Goal: Transaction & Acquisition: Purchase product/service

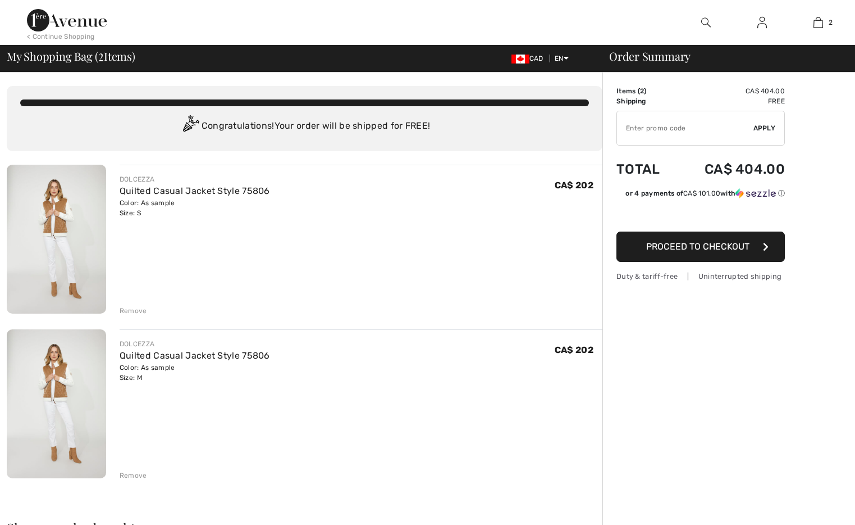
click at [136, 312] on div "Remove" at bounding box center [134, 311] width 28 height 10
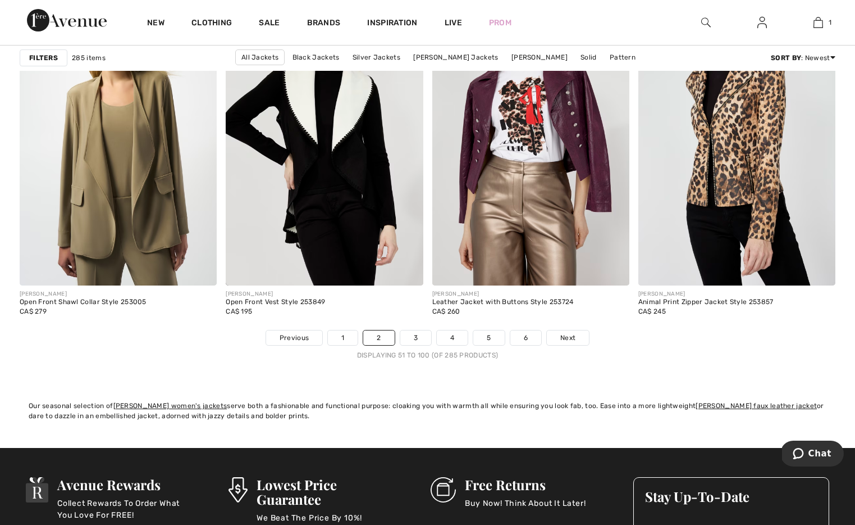
scroll to position [5208, 0]
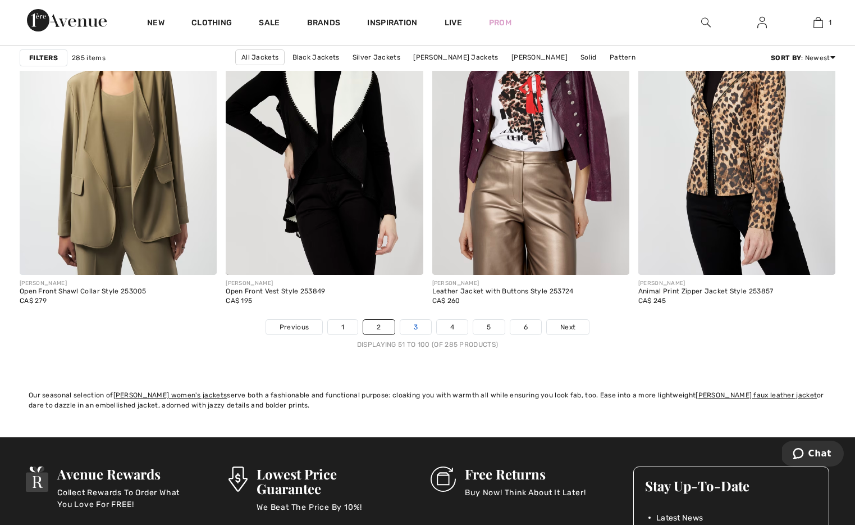
click at [414, 326] on link "3" at bounding box center [415, 327] width 31 height 15
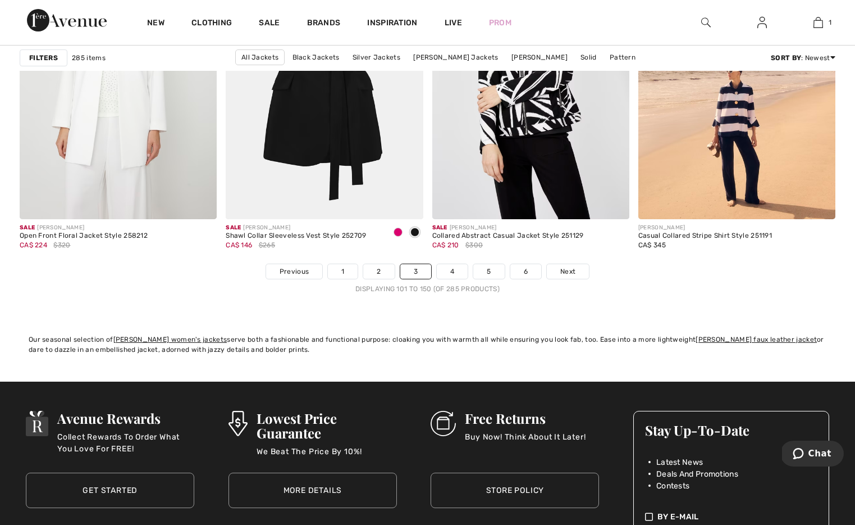
scroll to position [5281, 0]
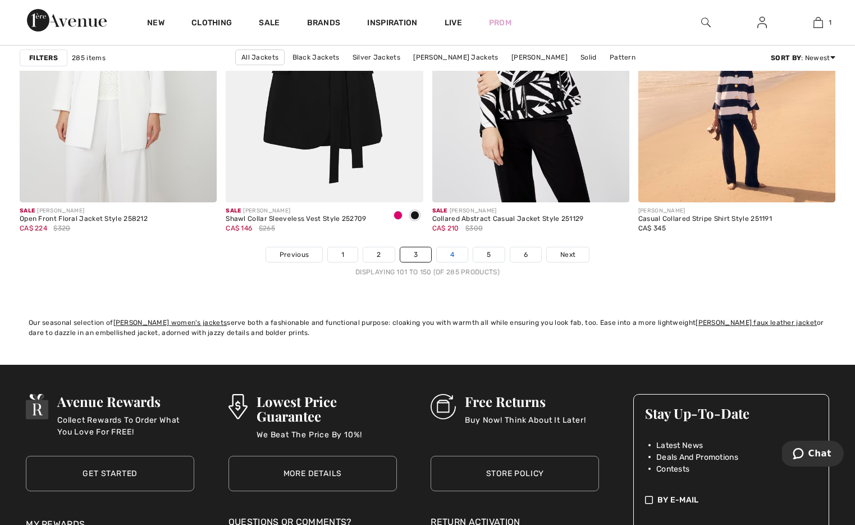
click at [454, 255] on link "4" at bounding box center [452, 254] width 31 height 15
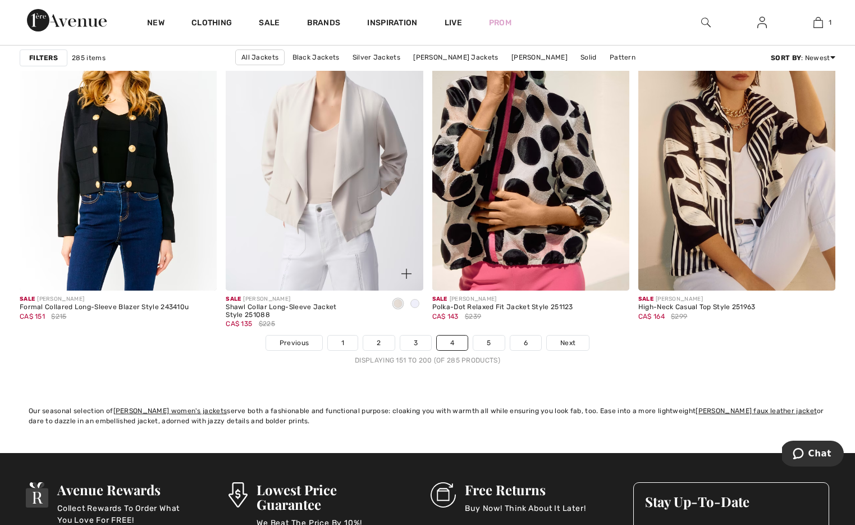
scroll to position [5203, 0]
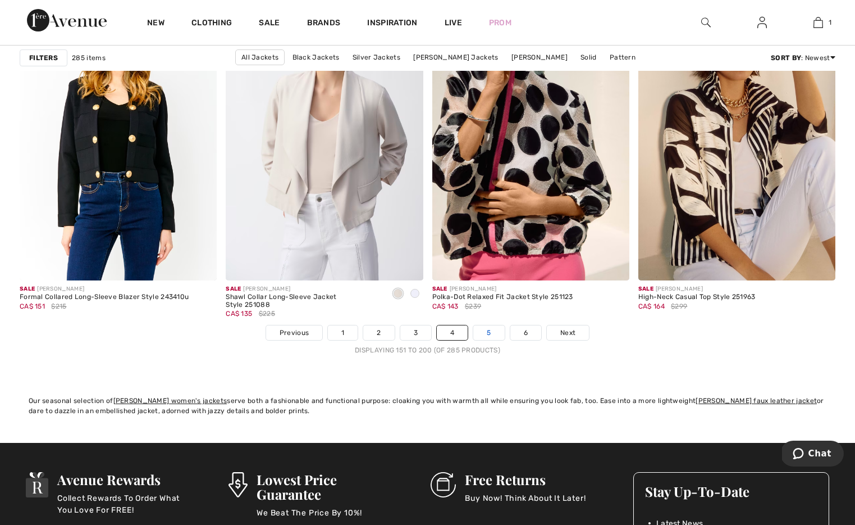
click at [487, 332] on link "5" at bounding box center [488, 332] width 31 height 15
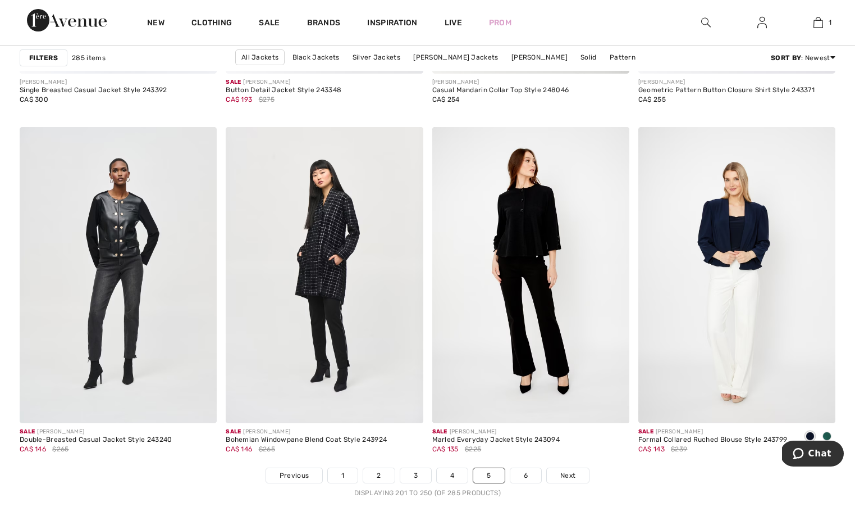
scroll to position [5243, 0]
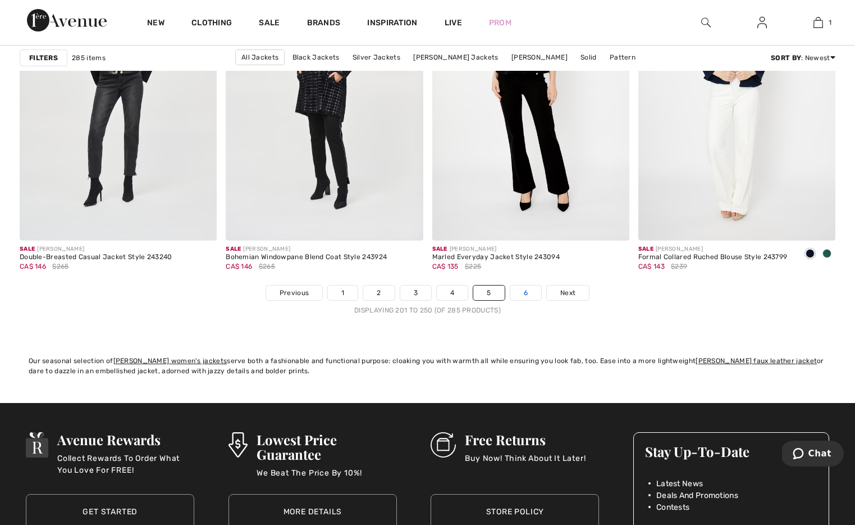
click at [523, 294] on link "6" at bounding box center [525, 292] width 31 height 15
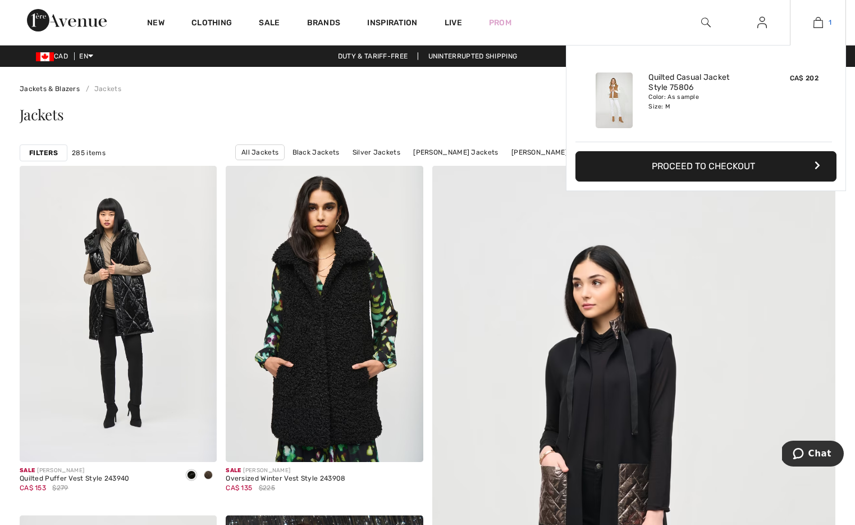
click at [817, 21] on img at bounding box center [819, 22] width 10 height 13
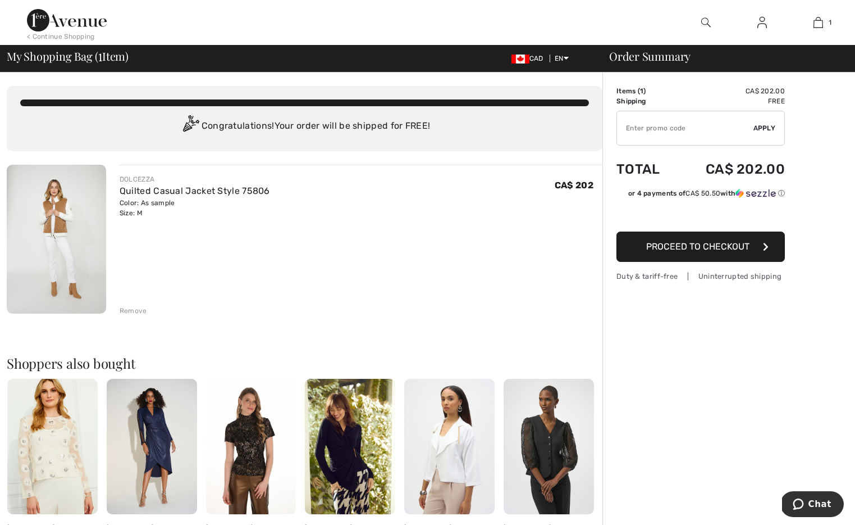
click at [676, 248] on span "Proceed to Checkout" at bounding box center [697, 246] width 103 height 11
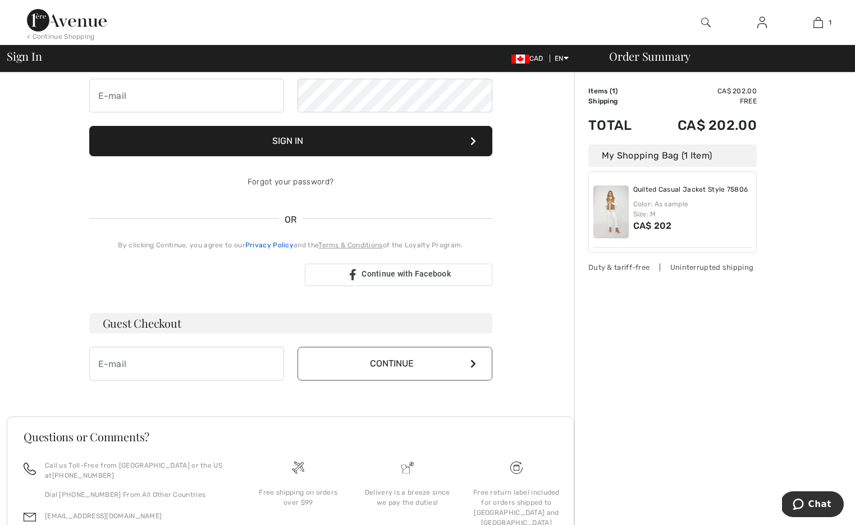
scroll to position [116, 0]
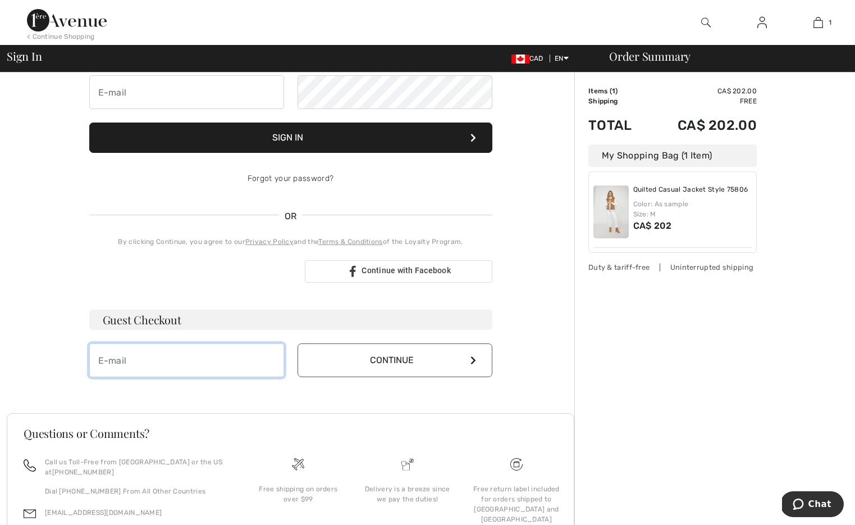
click at [143, 355] on input "email" at bounding box center [186, 360] width 195 height 34
type input "[EMAIL_ADDRESS][DOMAIN_NAME]"
click at [399, 362] on button "Continue" at bounding box center [395, 360] width 195 height 34
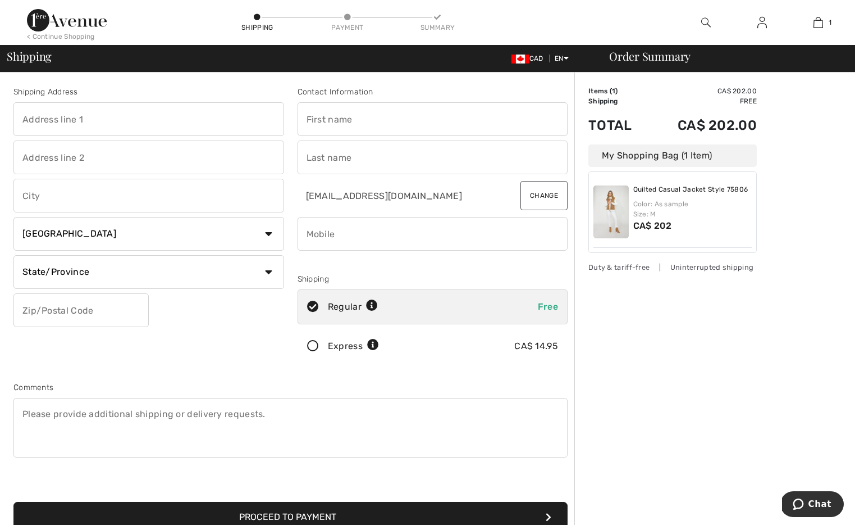
click at [125, 118] on input "text" at bounding box center [148, 119] width 271 height 34
type input "115 [STREET_ADDRESS]"
click at [84, 195] on input "text" at bounding box center [148, 196] width 271 height 34
type input "Foothills"
select select "AB"
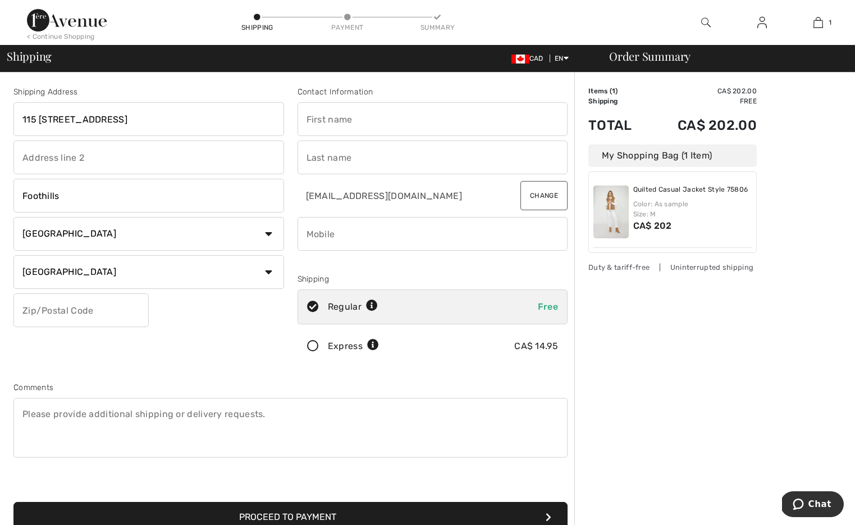
click at [63, 313] on input "text" at bounding box center [80, 310] width 135 height 34
type input "T1S4E9"
click at [327, 127] on input "text" at bounding box center [433, 119] width 271 height 34
type input "[PERSON_NAME]"
click at [326, 158] on input "text" at bounding box center [433, 157] width 271 height 34
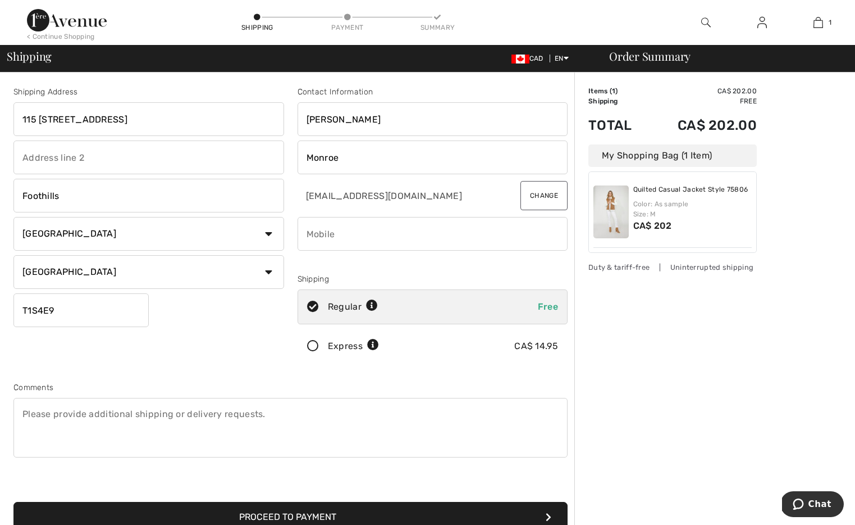
type input "Monroe"
click at [340, 234] on input "phone" at bounding box center [433, 234] width 271 height 34
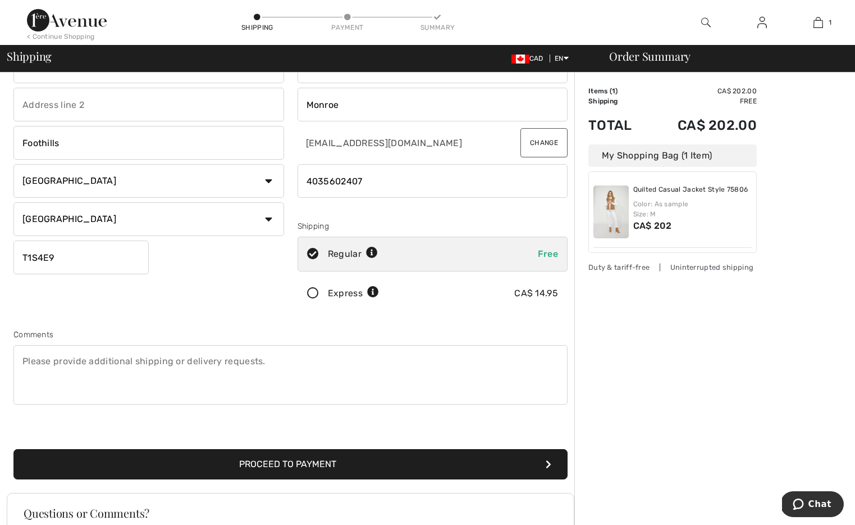
scroll to position [57, 0]
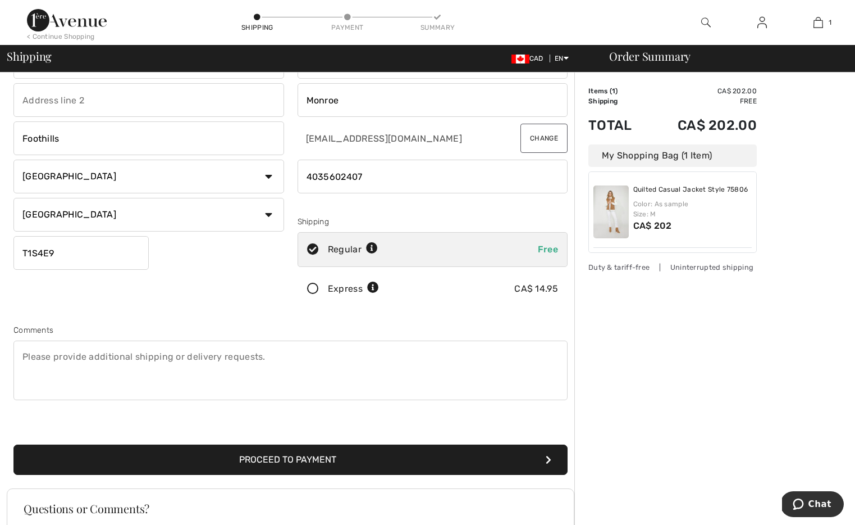
type input "4035602407"
click at [327, 457] on button "Proceed to Payment" at bounding box center [290, 459] width 554 height 30
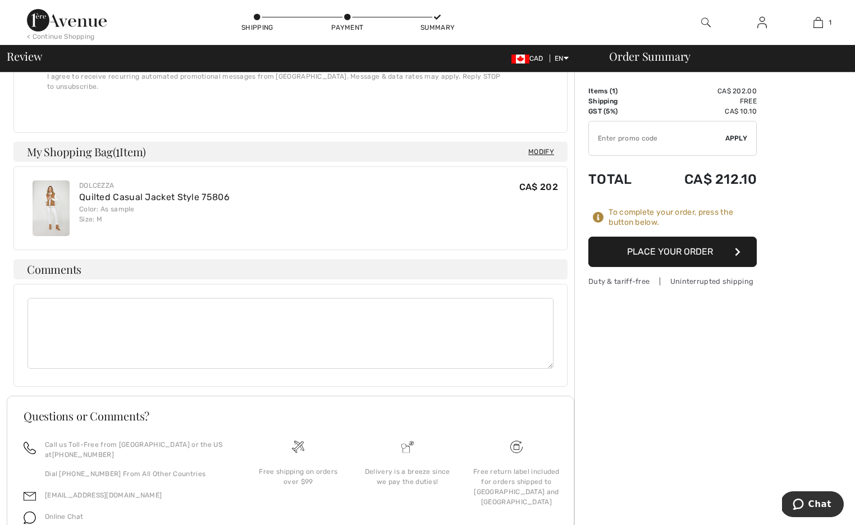
scroll to position [662, 0]
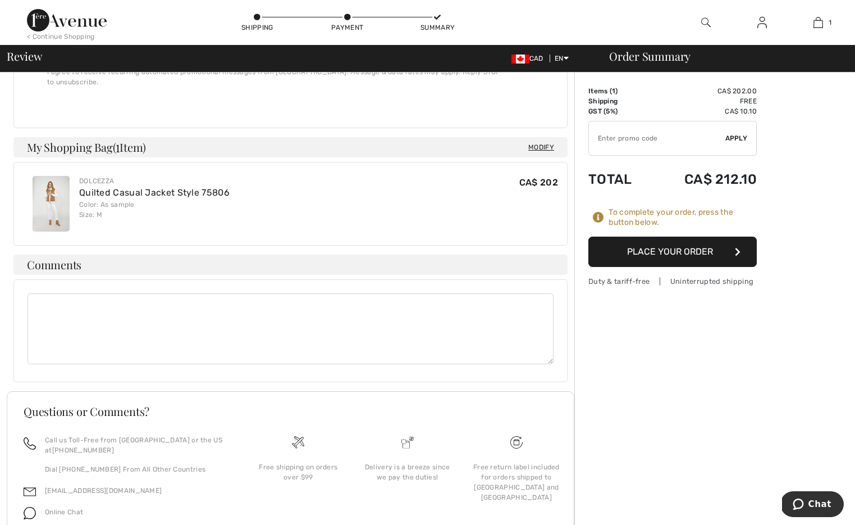
click at [48, 295] on textarea at bounding box center [291, 328] width 526 height 71
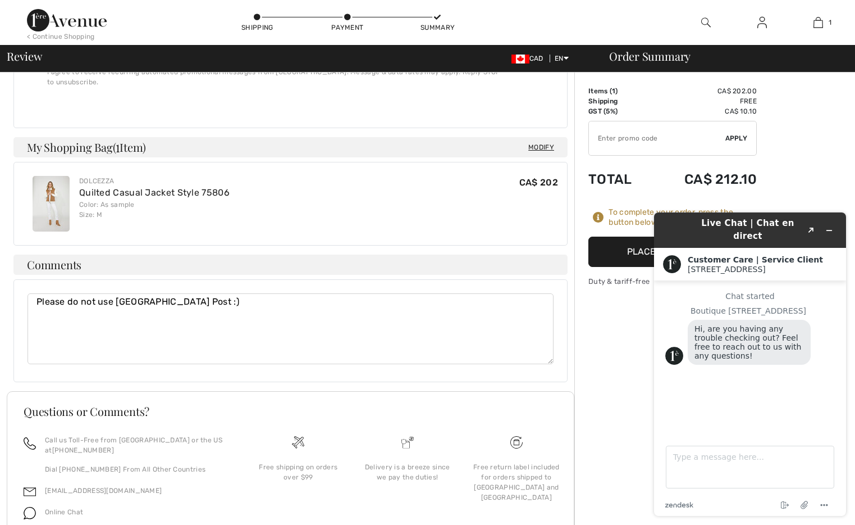
click at [189, 293] on textarea "Please do not use [GEOGRAPHIC_DATA] Post :)" at bounding box center [291, 328] width 526 height 71
type textarea "Please do not use [GEOGRAPHIC_DATA] Post :) [PERSON_NAME] to be let in at gate …"
click at [829, 222] on button "Minimize widget" at bounding box center [829, 230] width 18 height 16
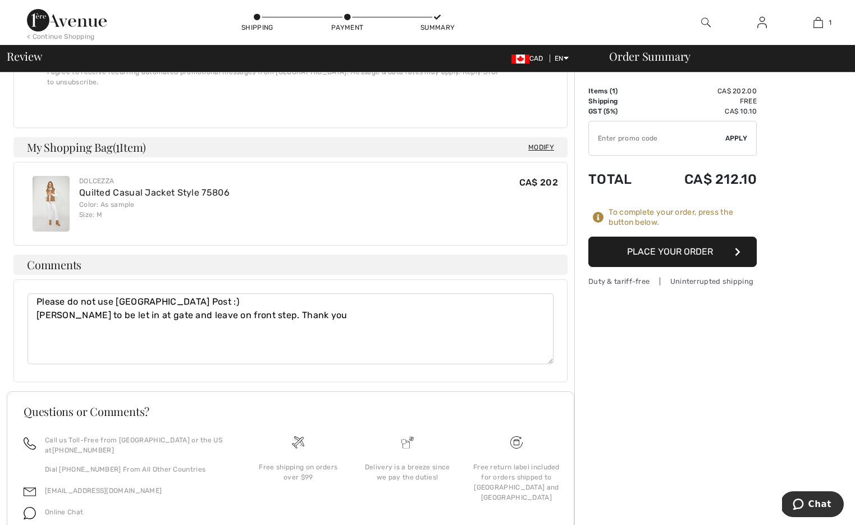
click at [677, 253] on button "Place Your Order" at bounding box center [673, 251] width 168 height 30
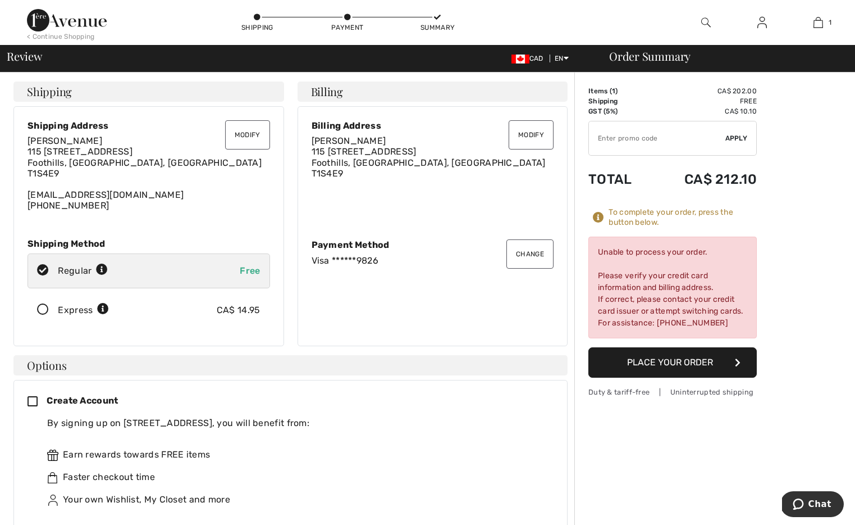
click at [532, 253] on button "Change" at bounding box center [530, 253] width 47 height 29
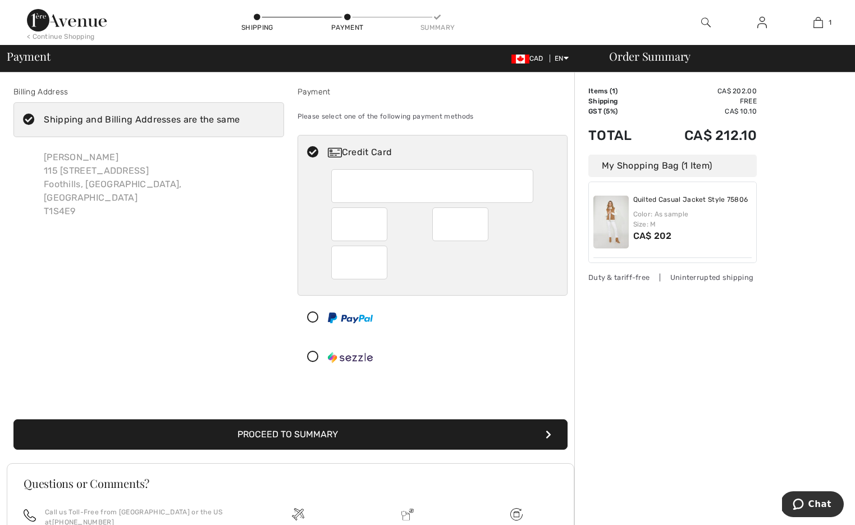
click at [292, 443] on button "Proceed to Summary" at bounding box center [290, 434] width 554 height 30
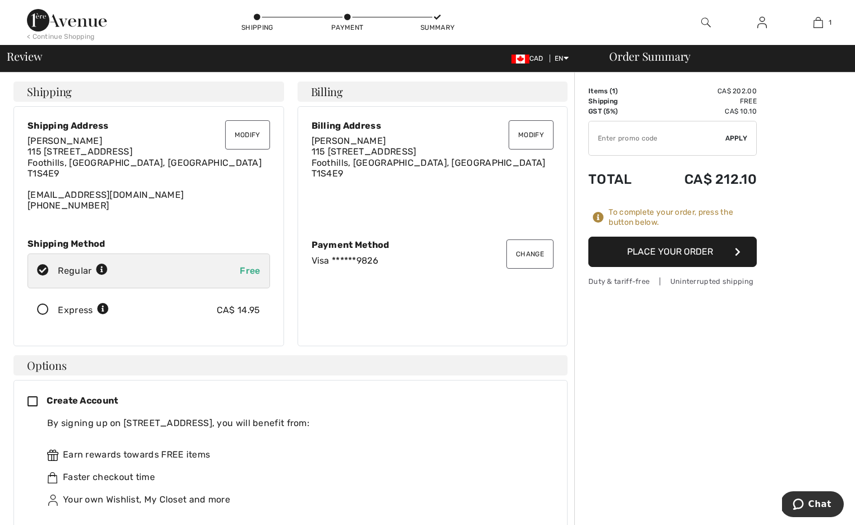
click at [676, 248] on button "Place Your Order" at bounding box center [673, 251] width 168 height 30
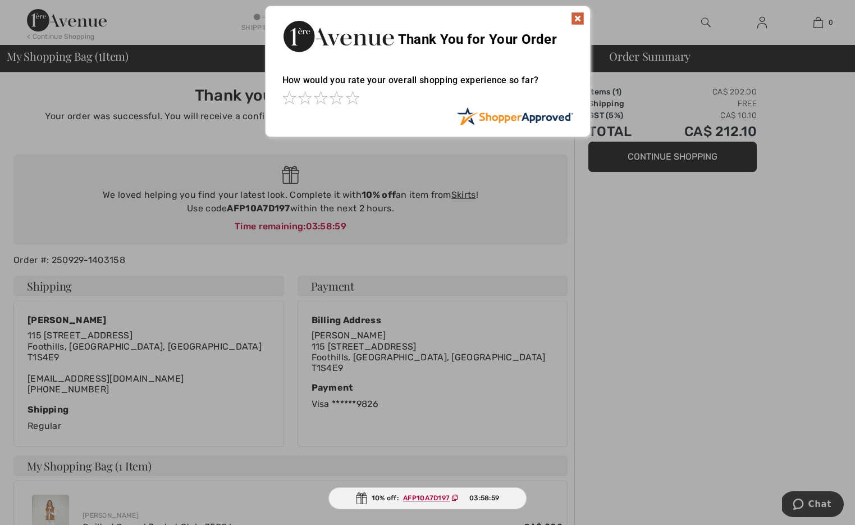
click at [577, 18] on img at bounding box center [577, 18] width 13 height 13
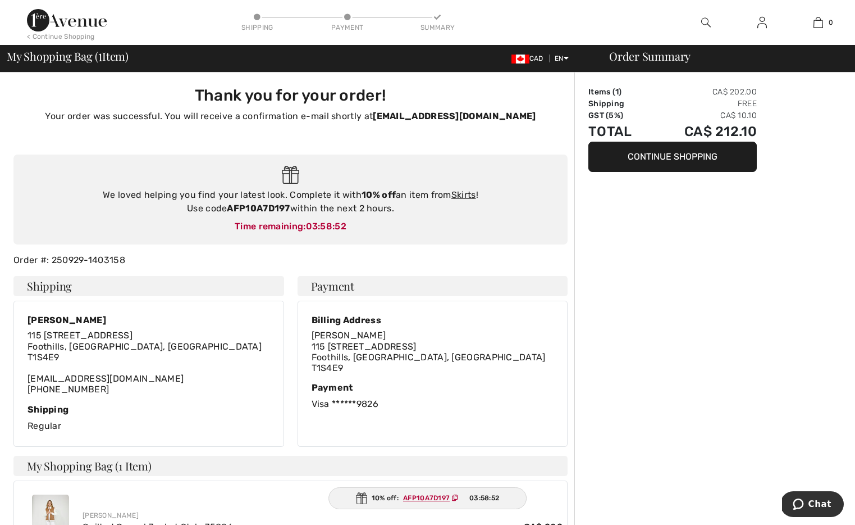
click at [80, 24] on img at bounding box center [67, 20] width 80 height 22
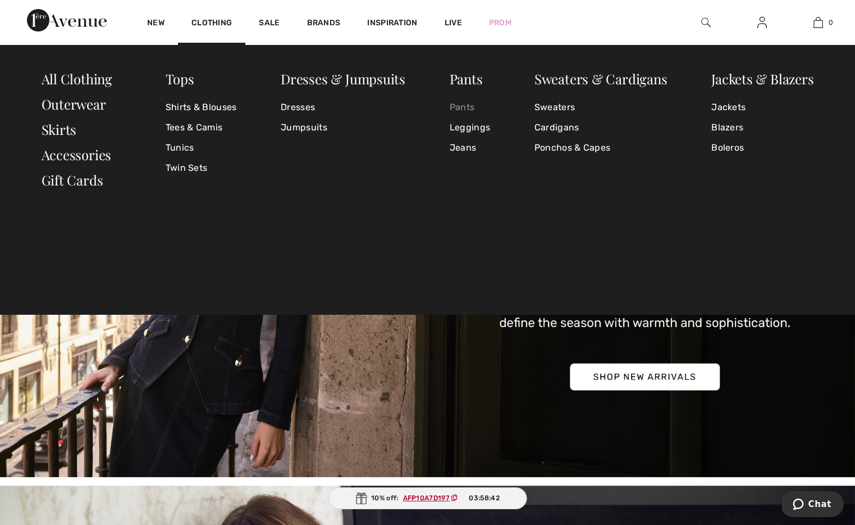
click at [468, 107] on link "Pants" at bounding box center [470, 107] width 40 height 20
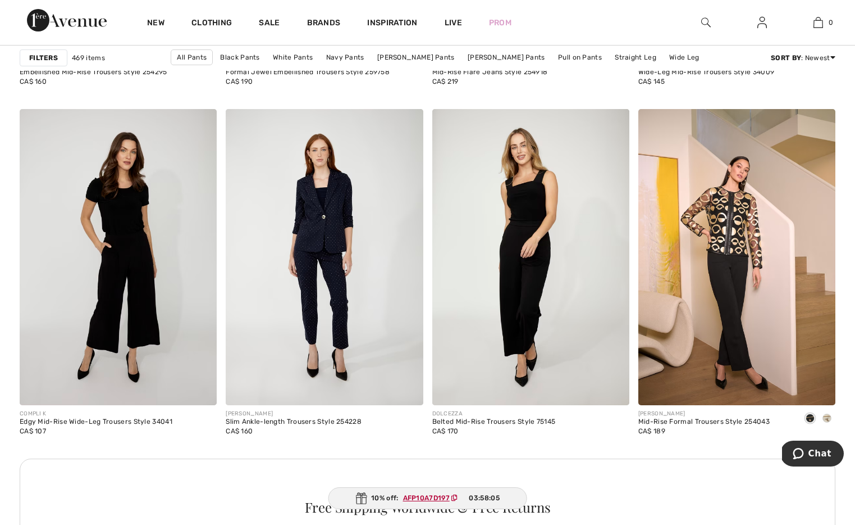
scroll to position [3898, 0]
